Goal: Transaction & Acquisition: Purchase product/service

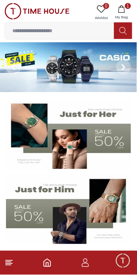
click at [0, 209] on section at bounding box center [68, 171] width 137 height 145
click at [82, 73] on img at bounding box center [68, 67] width 137 height 50
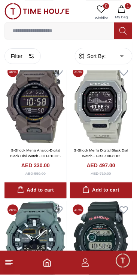
scroll to position [1185, 0]
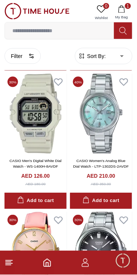
scroll to position [2280, 0]
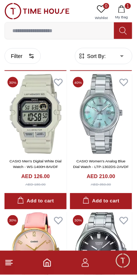
click at [41, 169] on link "CASIO Men's Digital White Dial Watch - WS-1400H-8AVDF" at bounding box center [35, 164] width 52 height 10
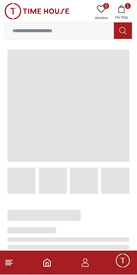
click at [50, 165] on div at bounding box center [63, 116] width 134 height 156
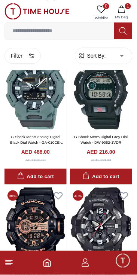
scroll to position [1329, 0]
